Goal: Find specific page/section: Find specific page/section

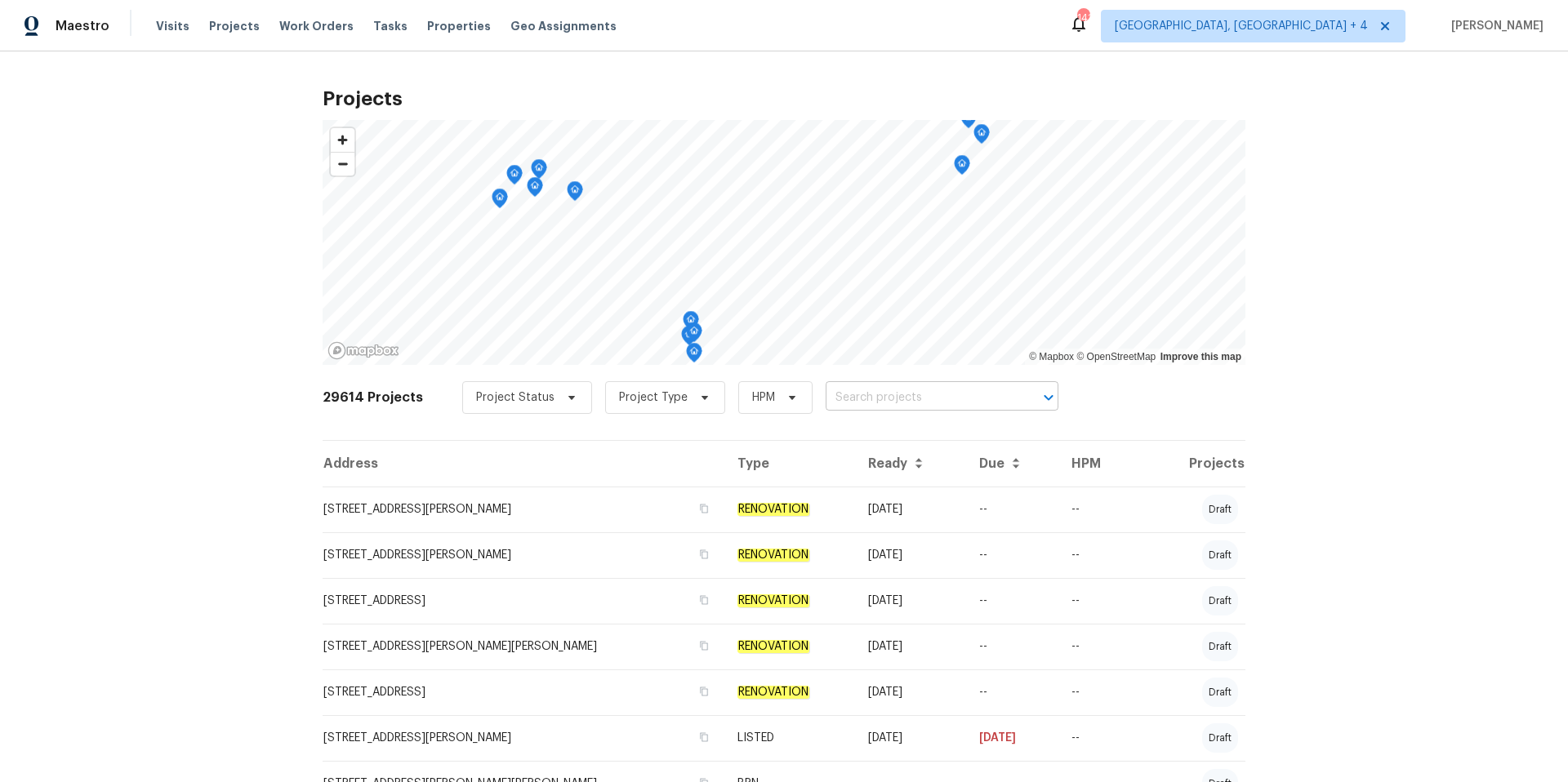
click at [900, 394] on input "text" at bounding box center [919, 397] width 187 height 25
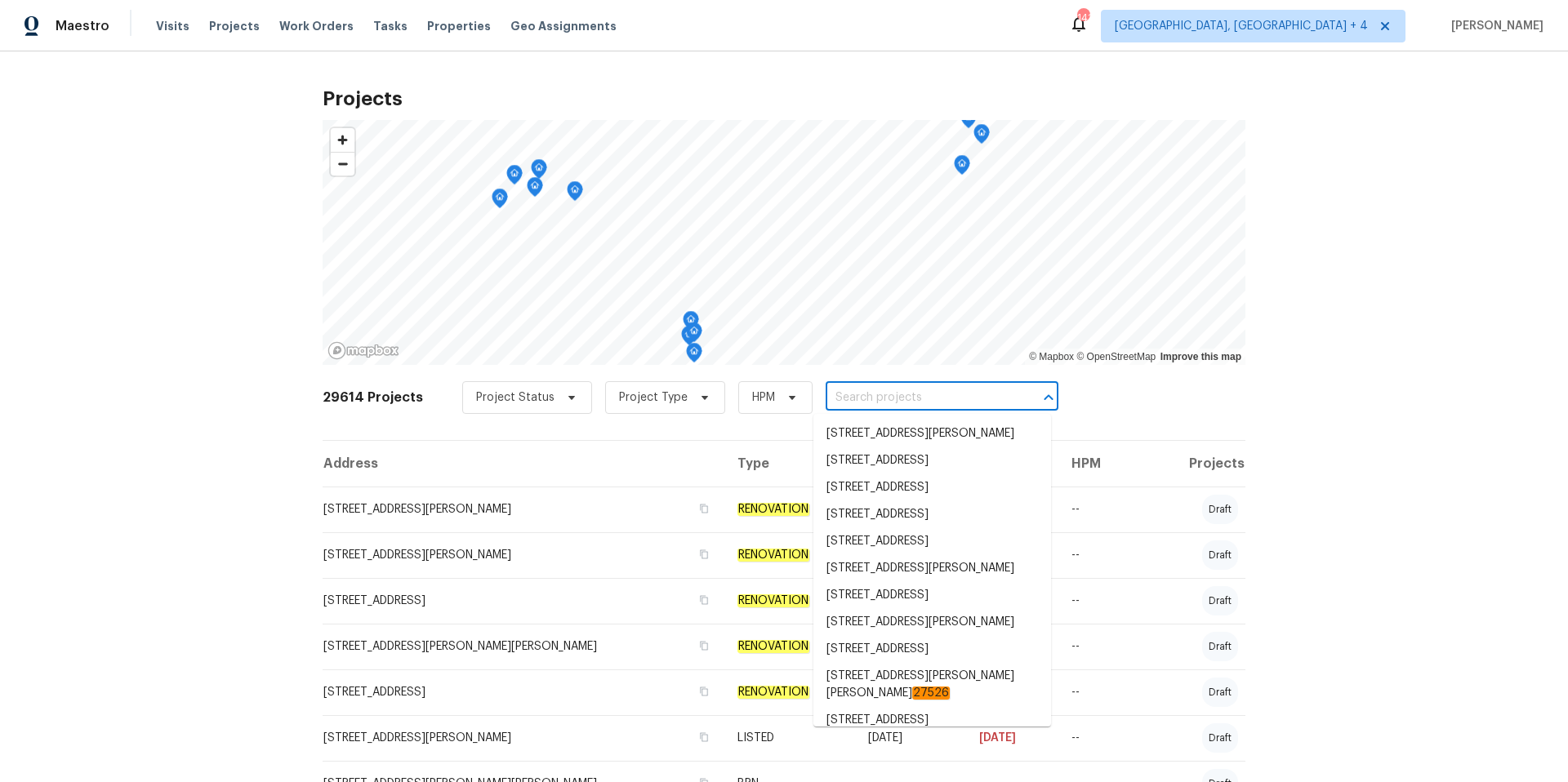
paste input "[STREET_ADDRESS][PERSON_NAME]"
type input "[STREET_ADDRESS][PERSON_NAME]"
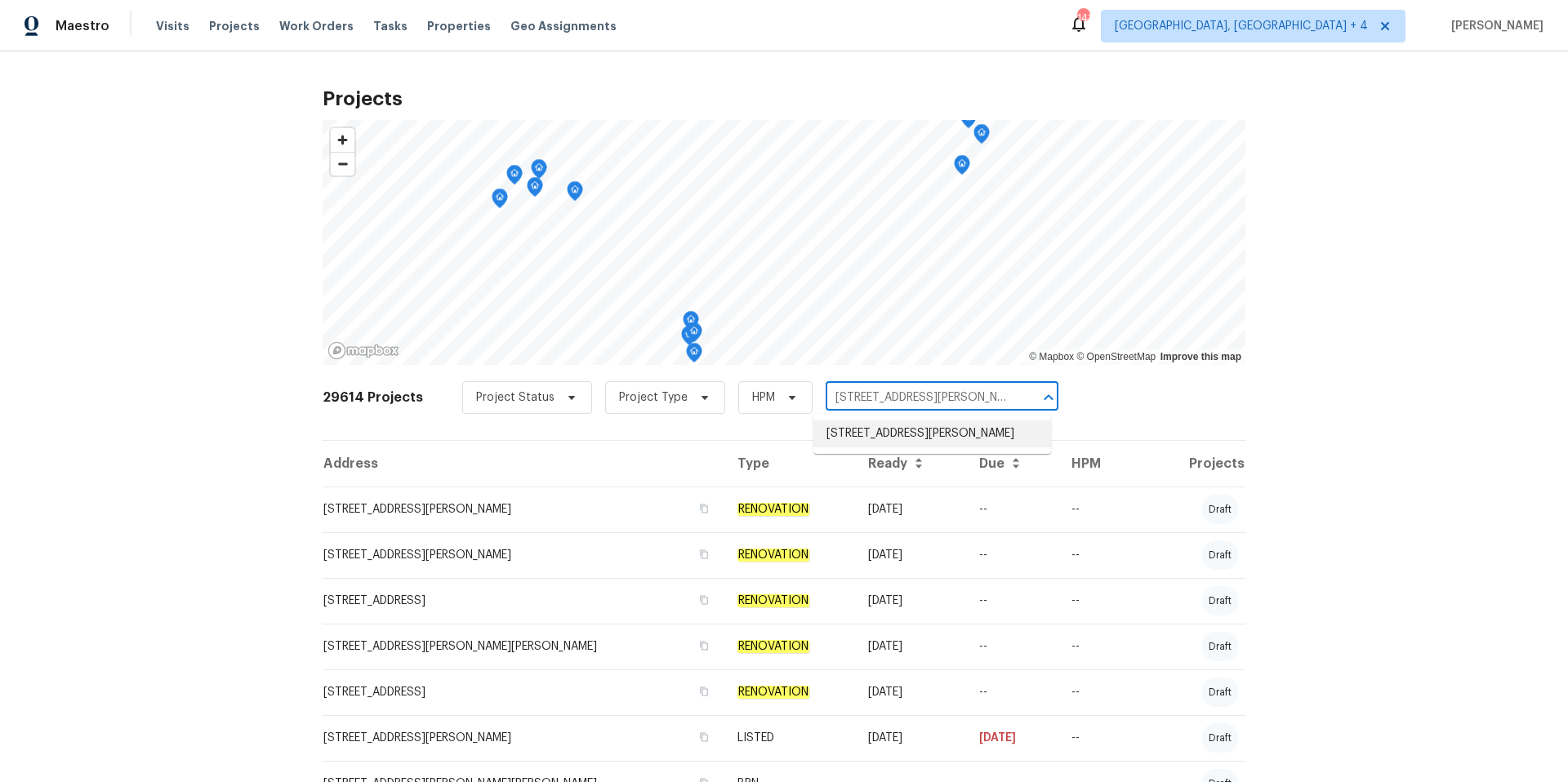
click at [885, 447] on li "[STREET_ADDRESS][PERSON_NAME]" at bounding box center [932, 433] width 238 height 27
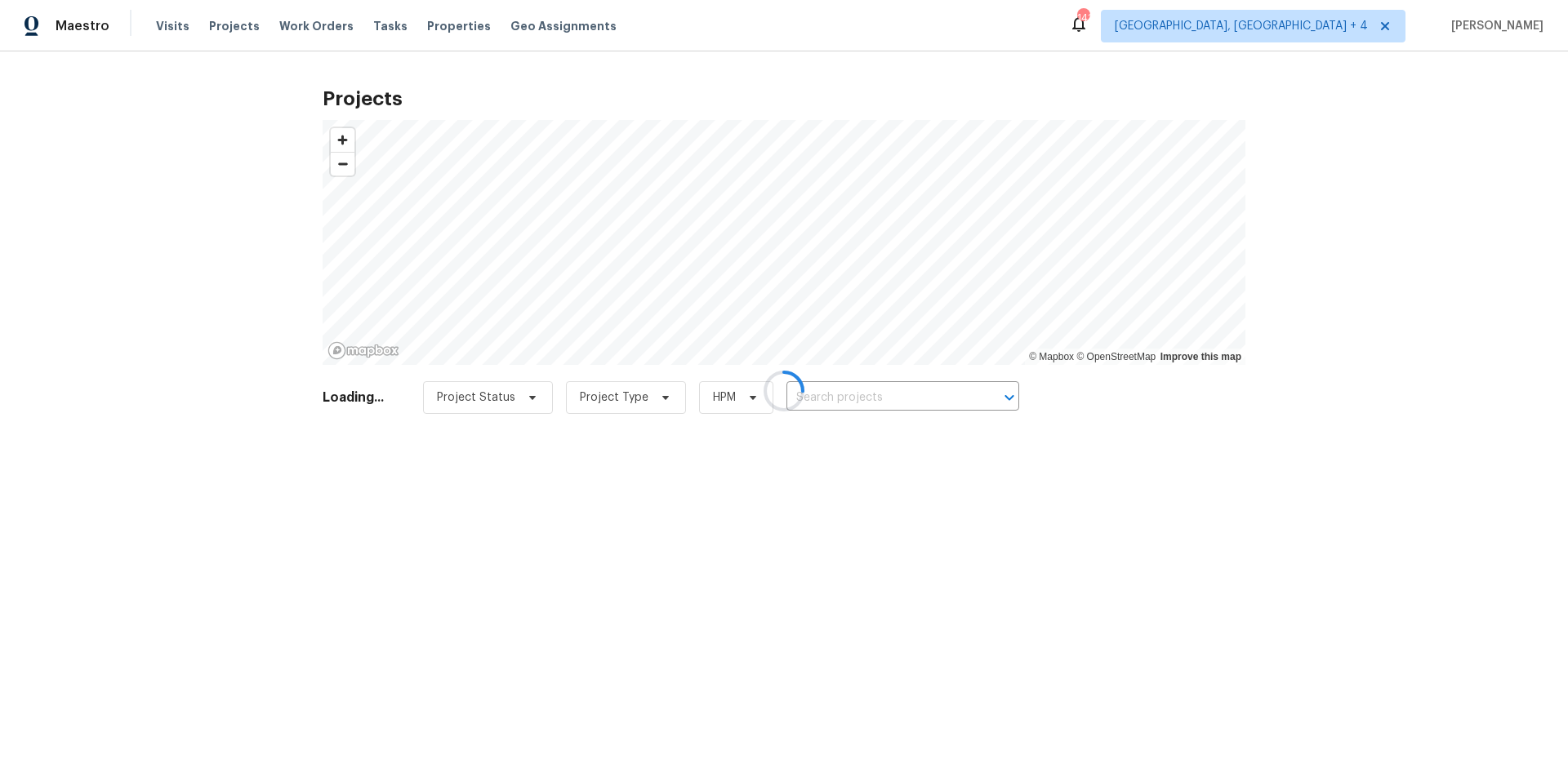
type input "[STREET_ADDRESS][PERSON_NAME]"
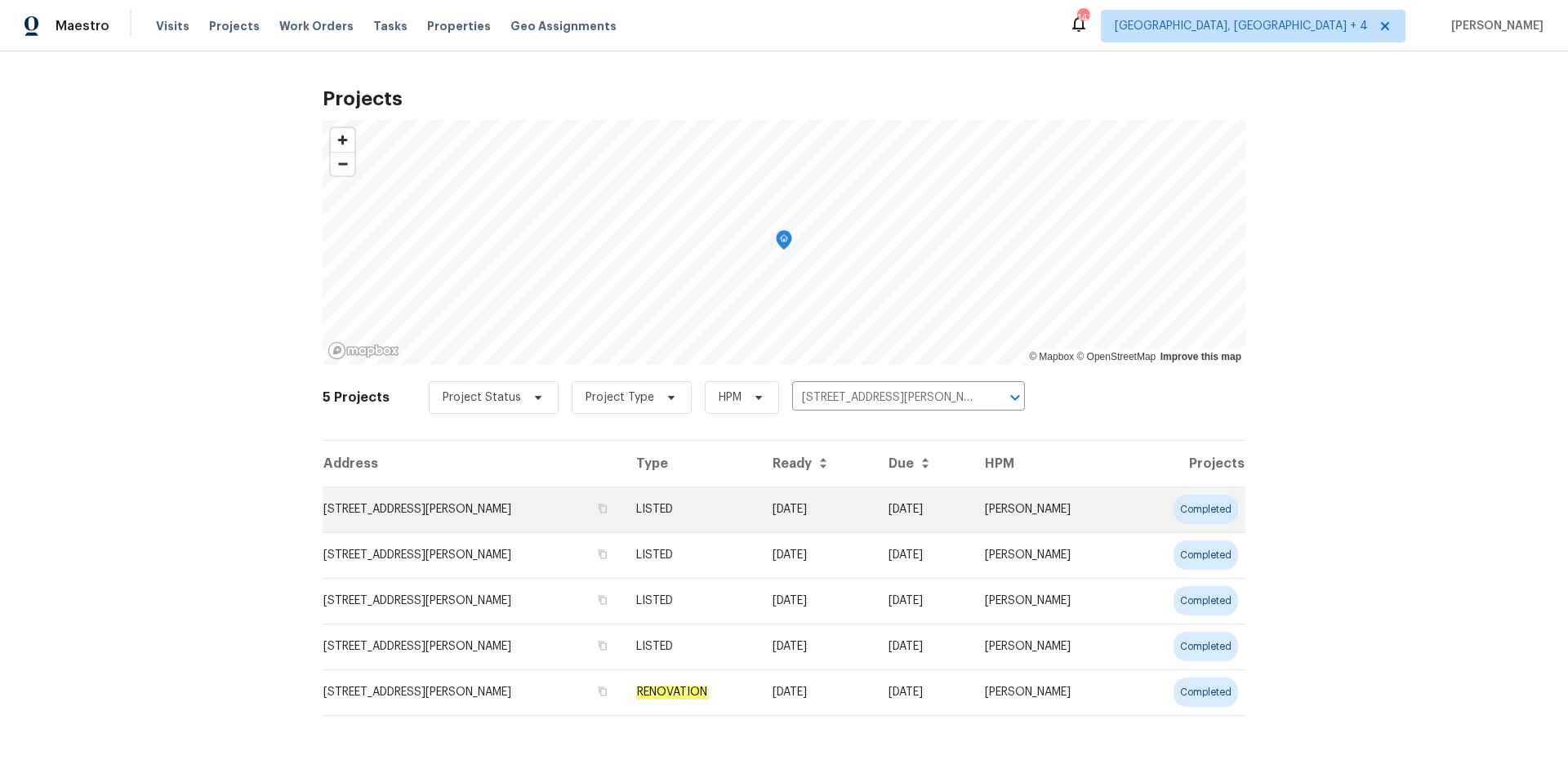
click at [535, 501] on td "[STREET_ADDRESS][PERSON_NAME]" at bounding box center [473, 509] width 300 height 45
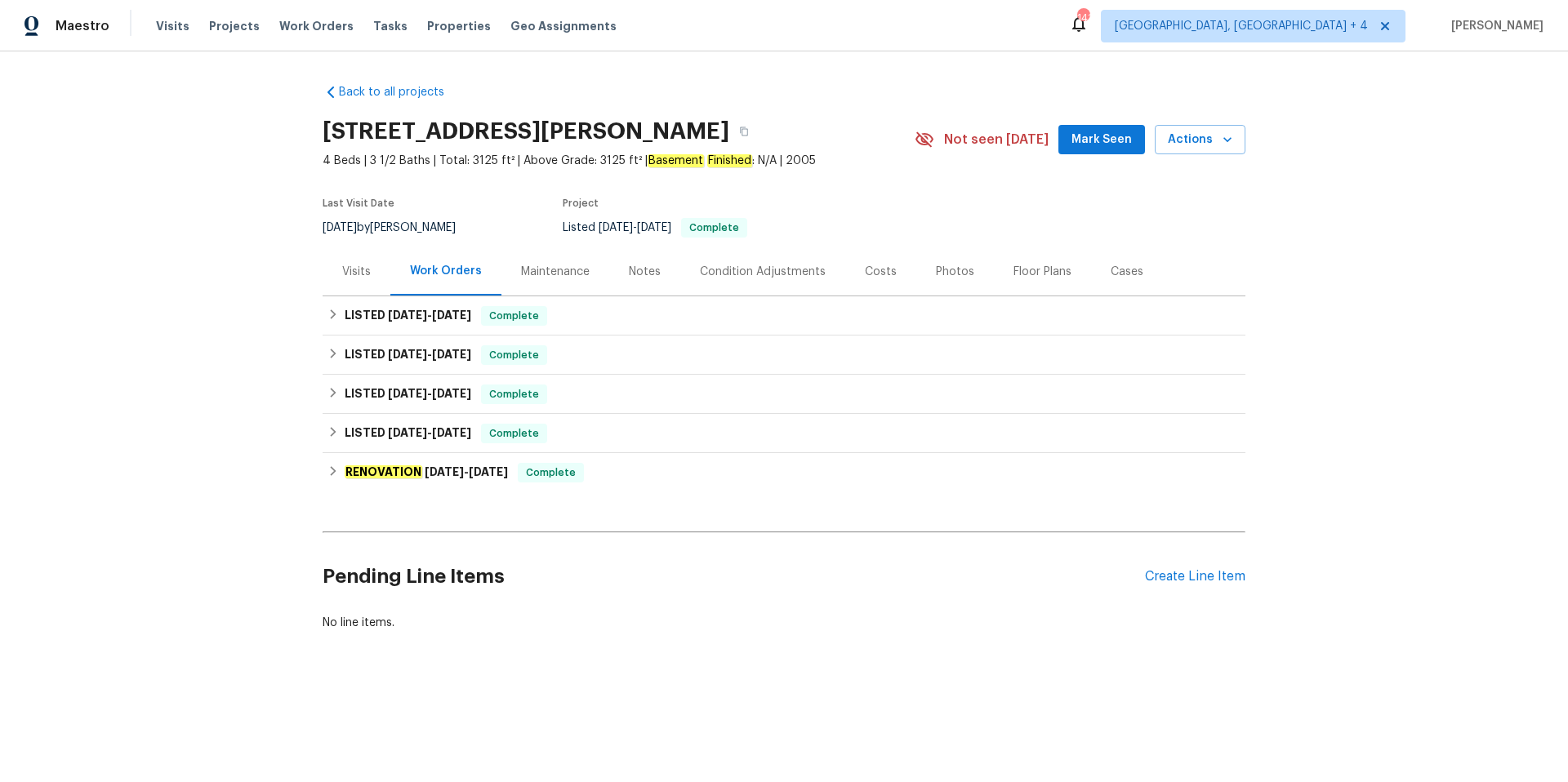
click at [879, 274] on div "Costs" at bounding box center [880, 271] width 32 height 16
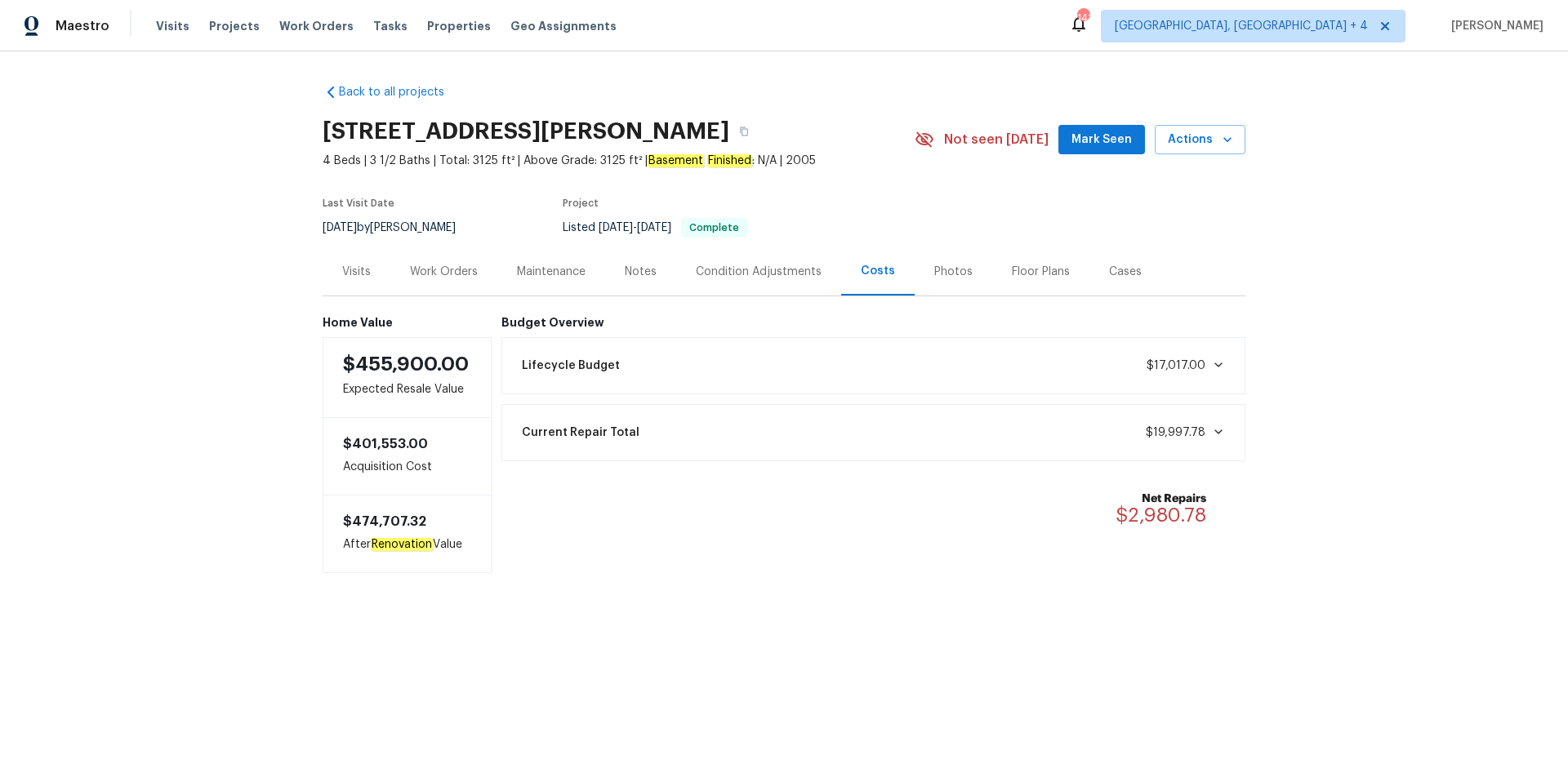
click at [922, 261] on div "Photos" at bounding box center [953, 271] width 77 height 48
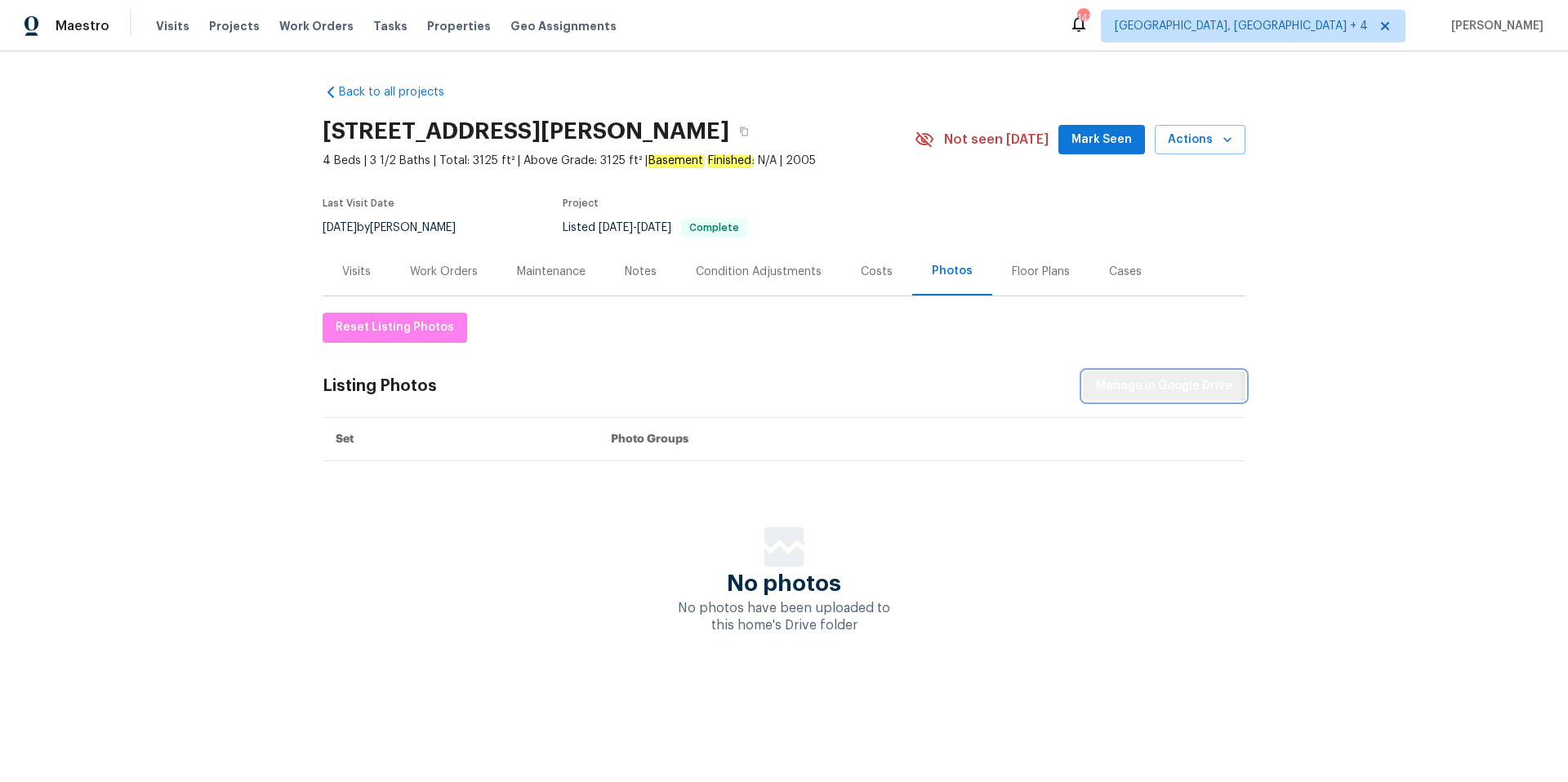
click at [1141, 386] on span "Manage in Google Drive" at bounding box center [1164, 387] width 136 height 21
